Goal: Information Seeking & Learning: Understand process/instructions

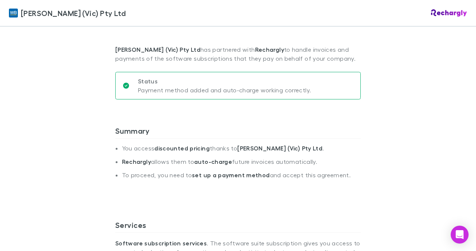
scroll to position [194, 0]
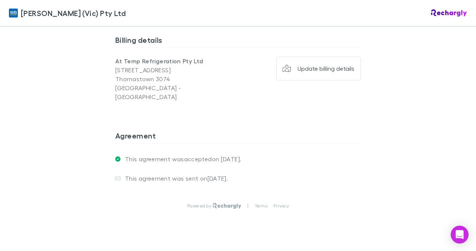
scroll to position [595, 0]
